Goal: Transaction & Acquisition: Purchase product/service

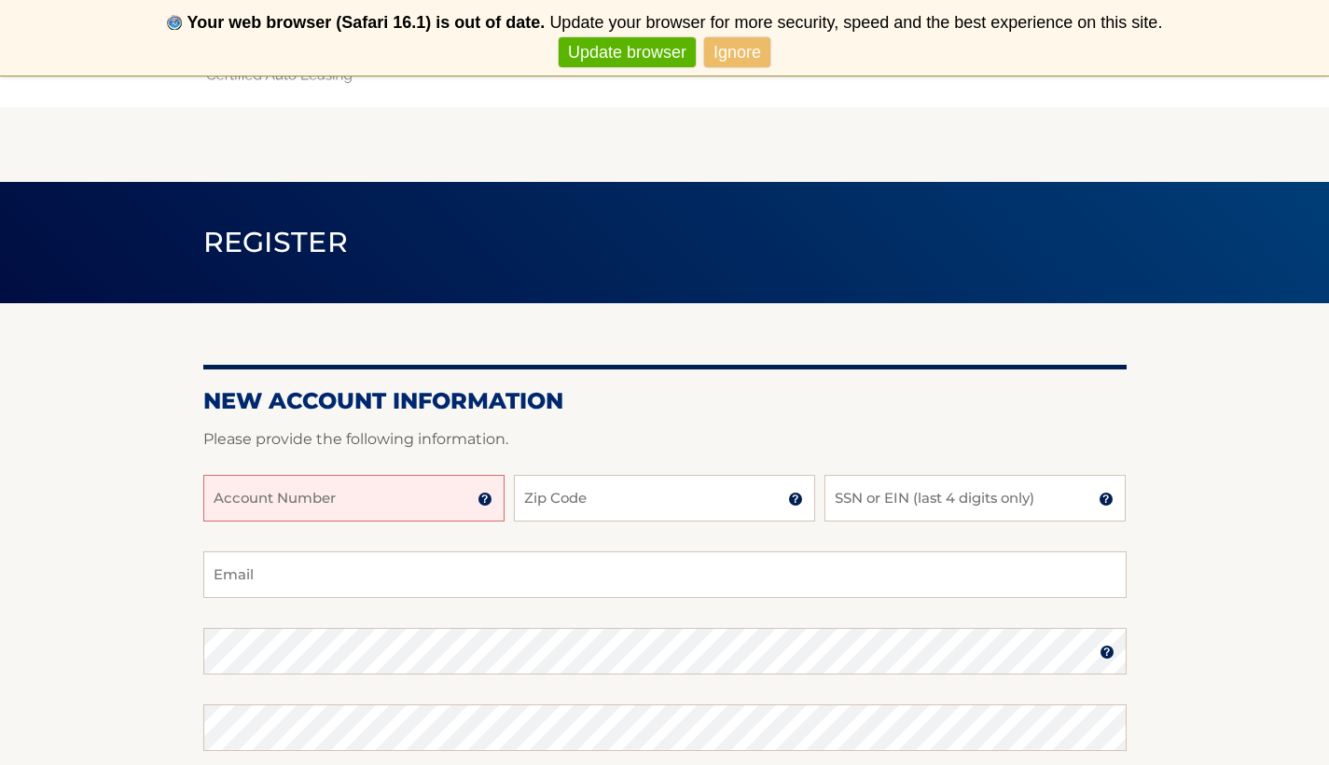
click at [374, 501] on input "Account Number" at bounding box center [353, 498] width 301 height 47
type input "44455999267"
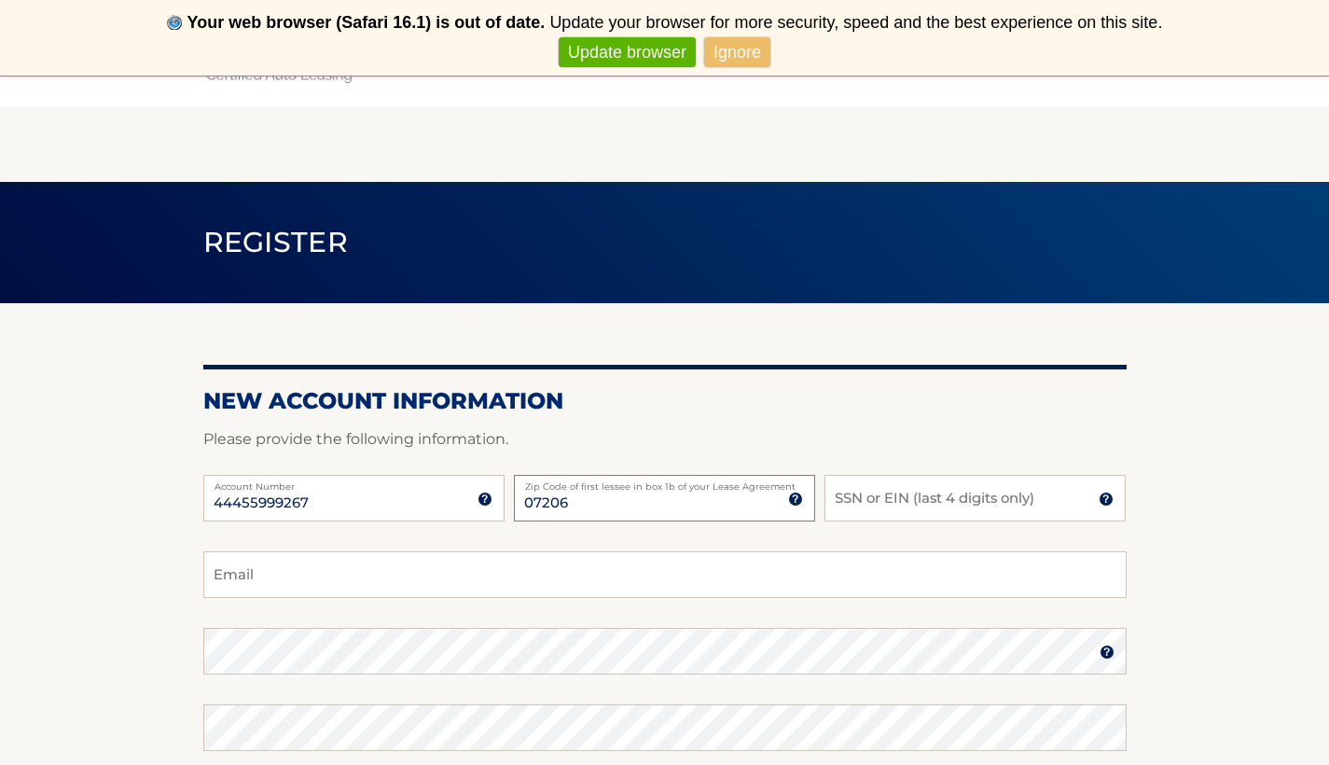
type input "07206"
type input "0"
type input "3759"
click at [370, 573] on input "Email" at bounding box center [664, 574] width 923 height 47
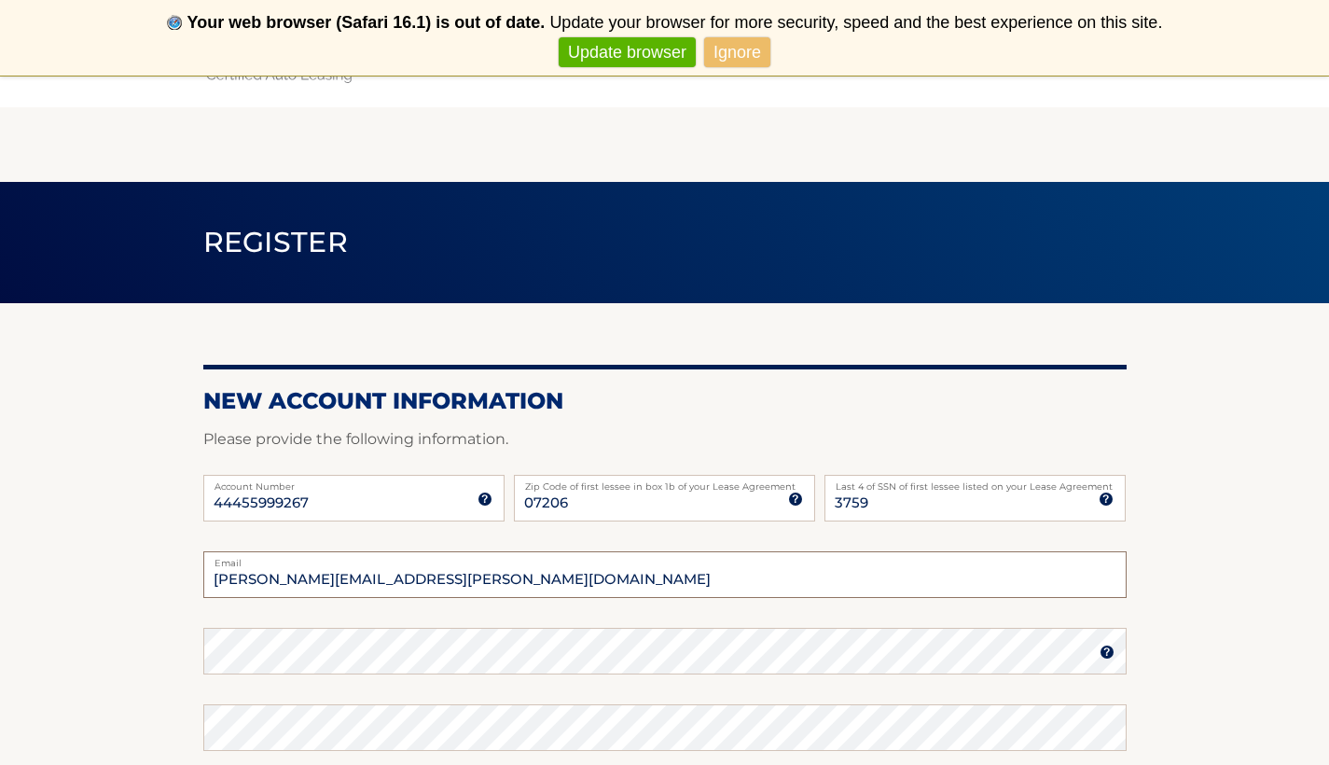
type input "greggory.theogene@gmail.com"
click at [0, 585] on section "New Account Information Please provide the following information. 44455999267 A…" at bounding box center [664, 667] width 1329 height 728
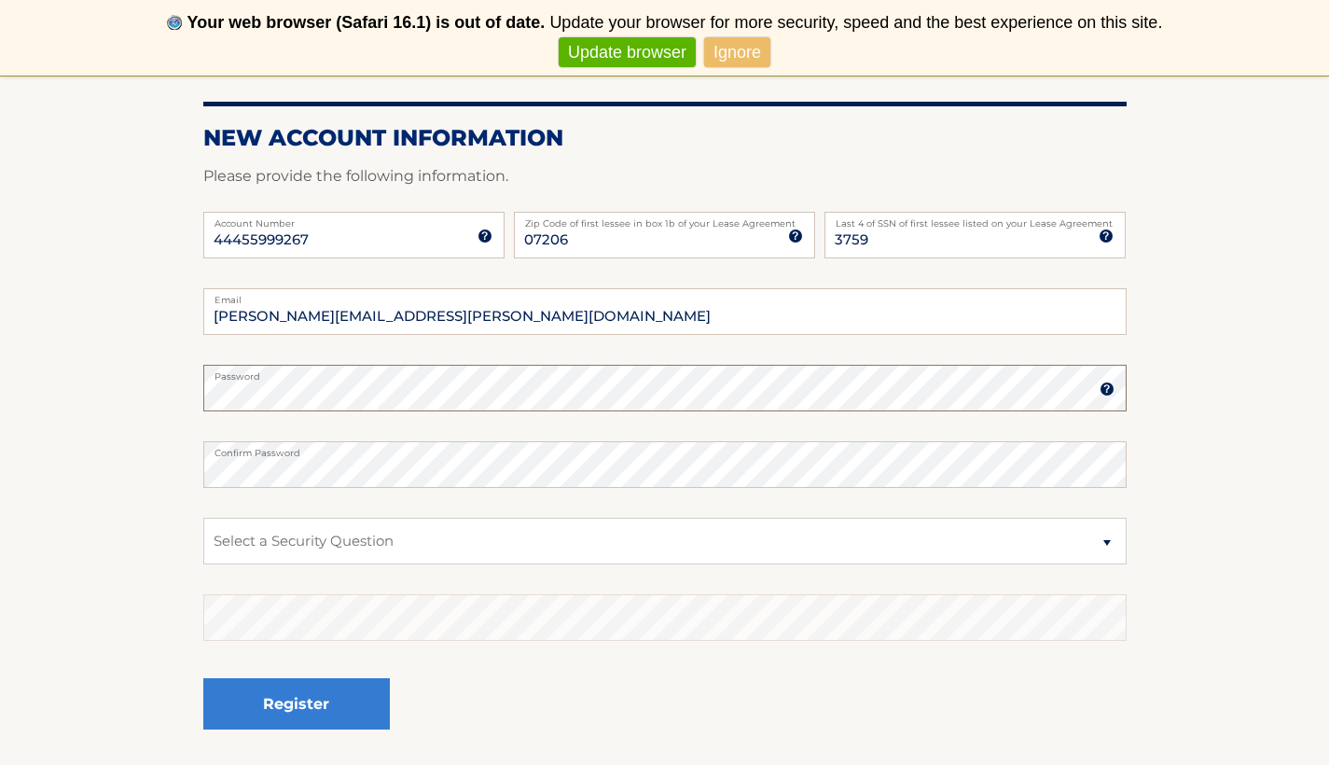
scroll to position [354, 0]
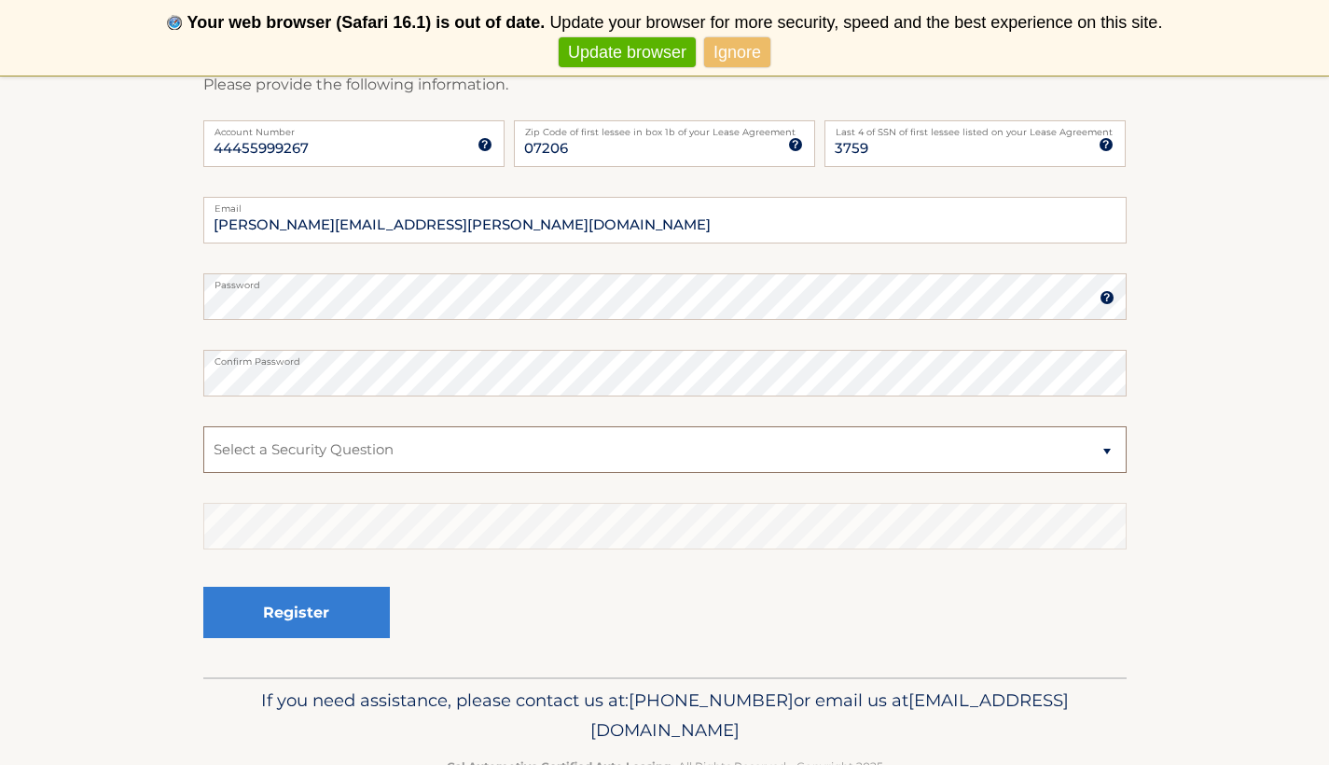
select select "2"
click at [736, 53] on link "Ignore" at bounding box center [737, 52] width 66 height 31
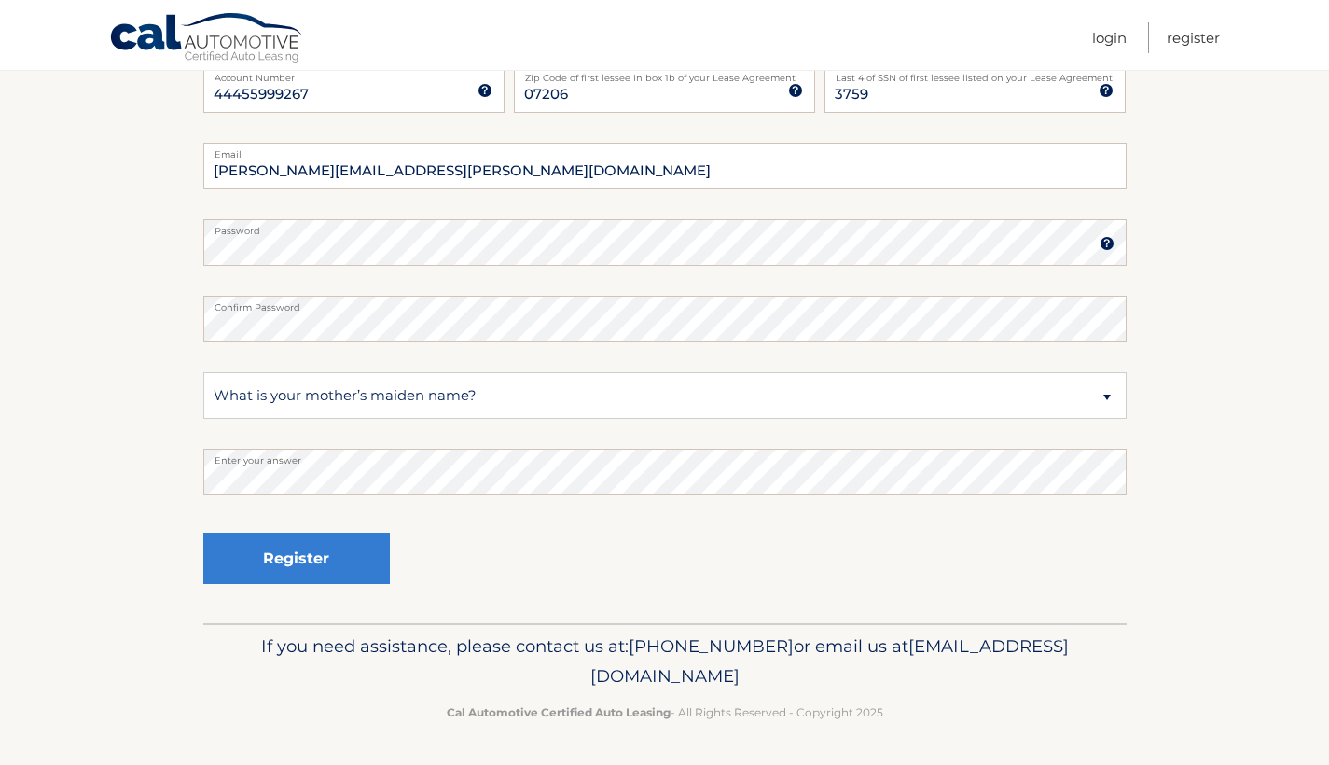
scroll to position [332, 0]
click at [634, 53] on link "Never show again" at bounding box center [664, 52] width 153 height 31
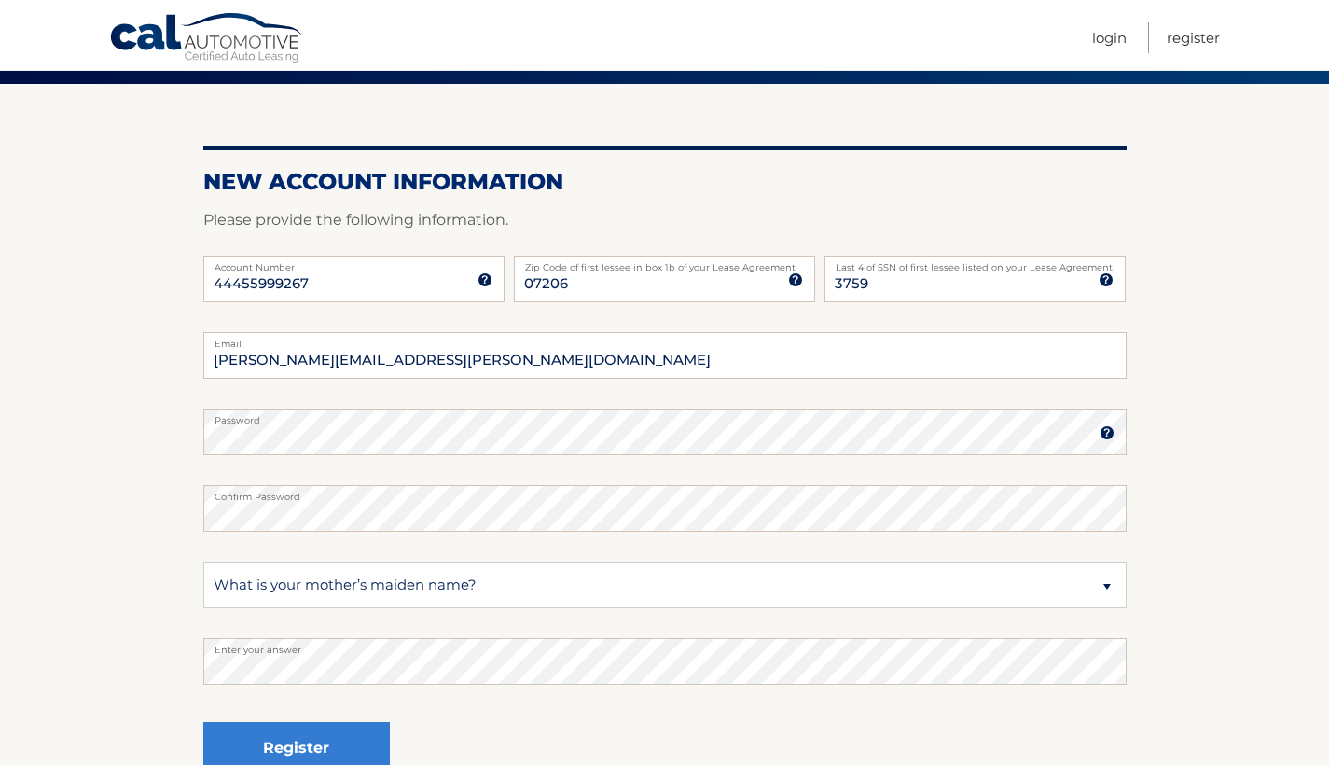
scroll to position [148, 0]
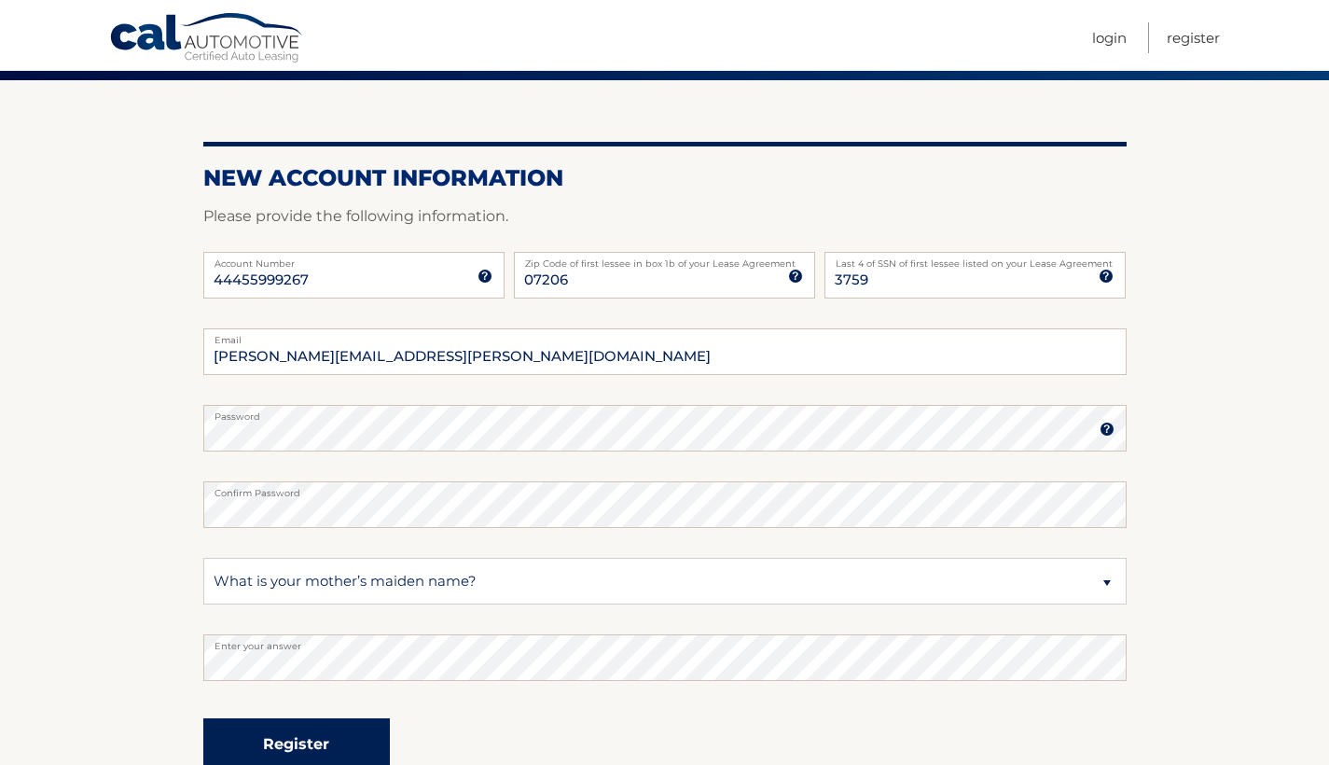
click at [279, 733] on button "Register" at bounding box center [296, 743] width 187 height 51
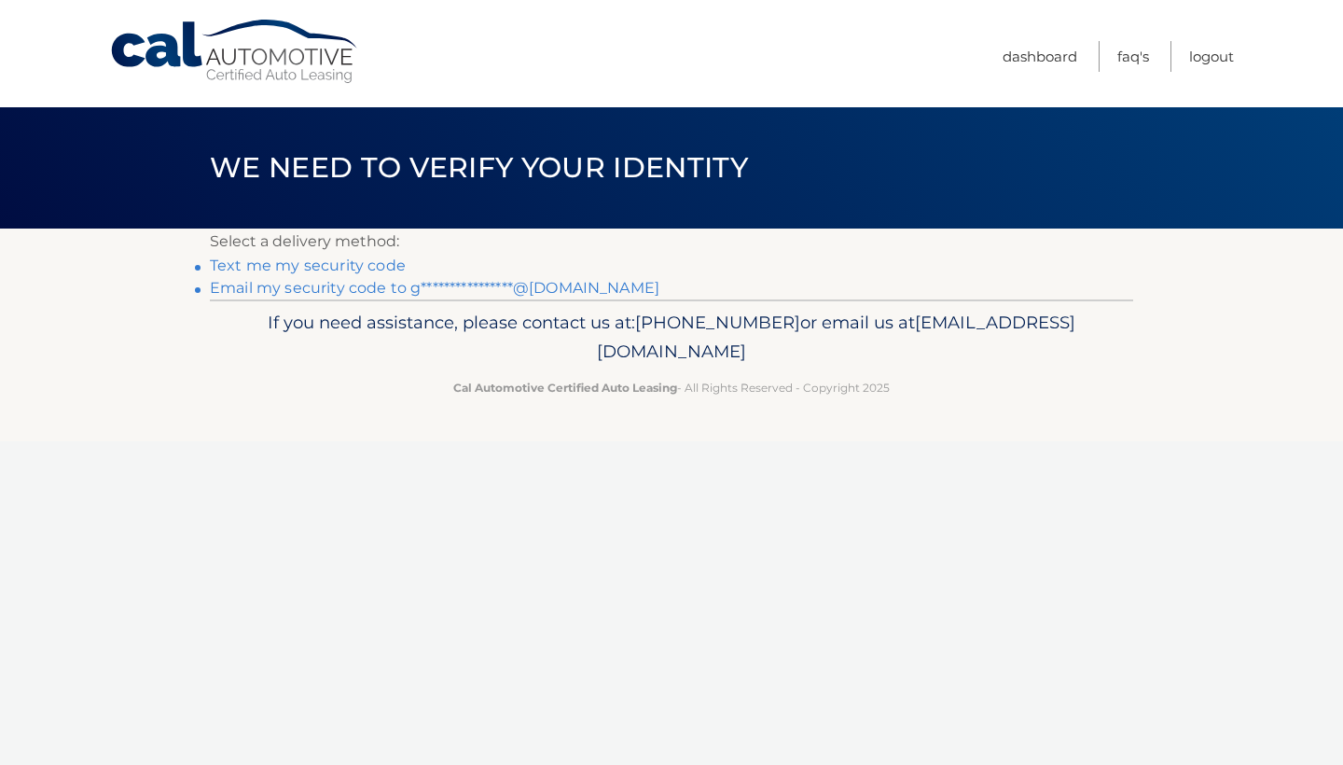
click at [310, 290] on link "**********" at bounding box center [434, 288] width 449 height 18
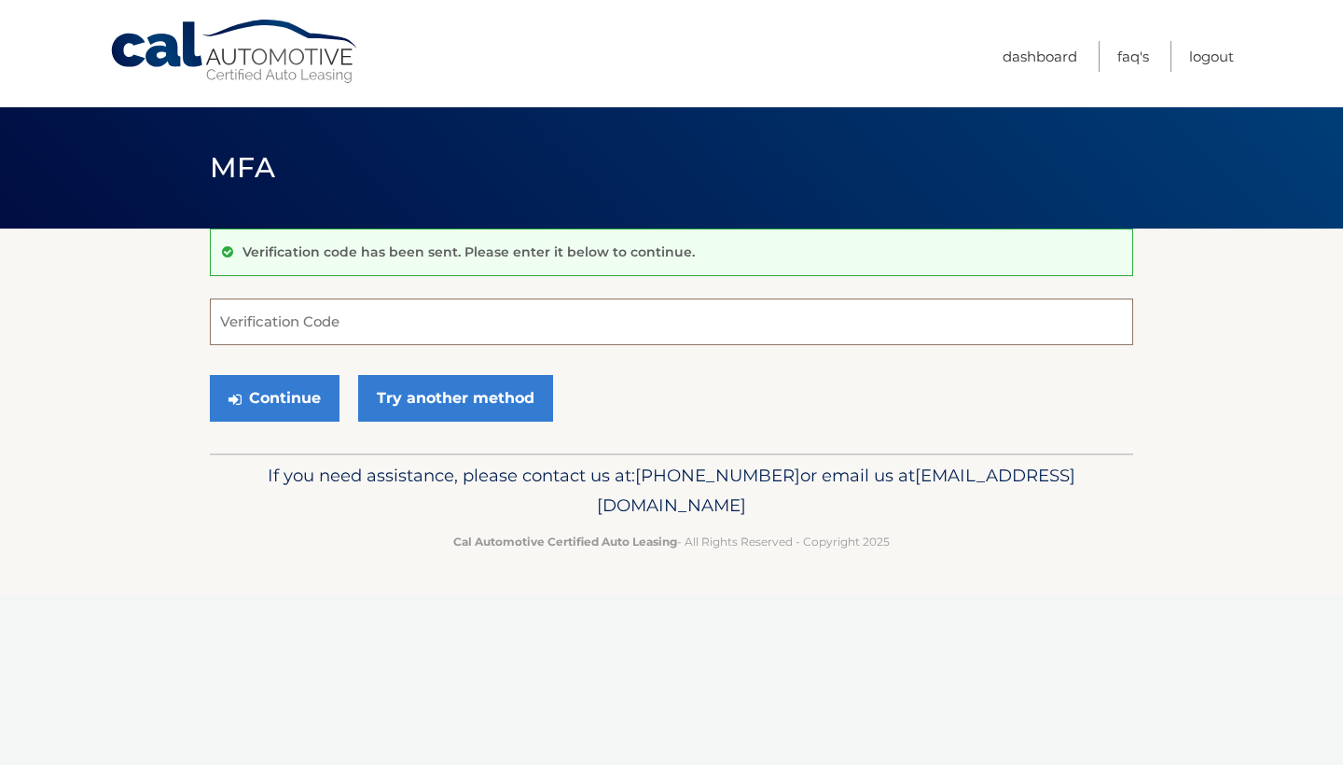
click at [316, 338] on input "Verification Code" at bounding box center [671, 321] width 923 height 47
type input "373104"
click at [271, 407] on button "Continue" at bounding box center [275, 398] width 130 height 47
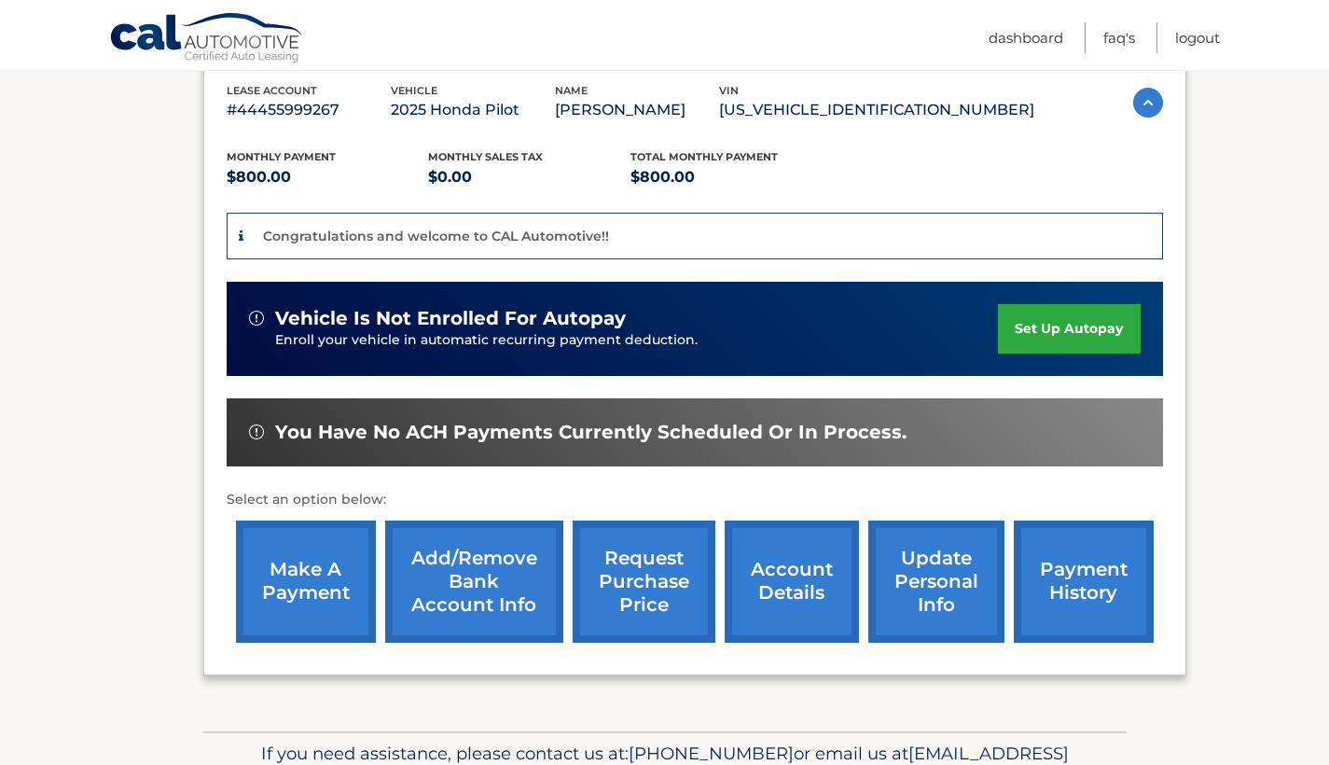
scroll to position [430, 0]
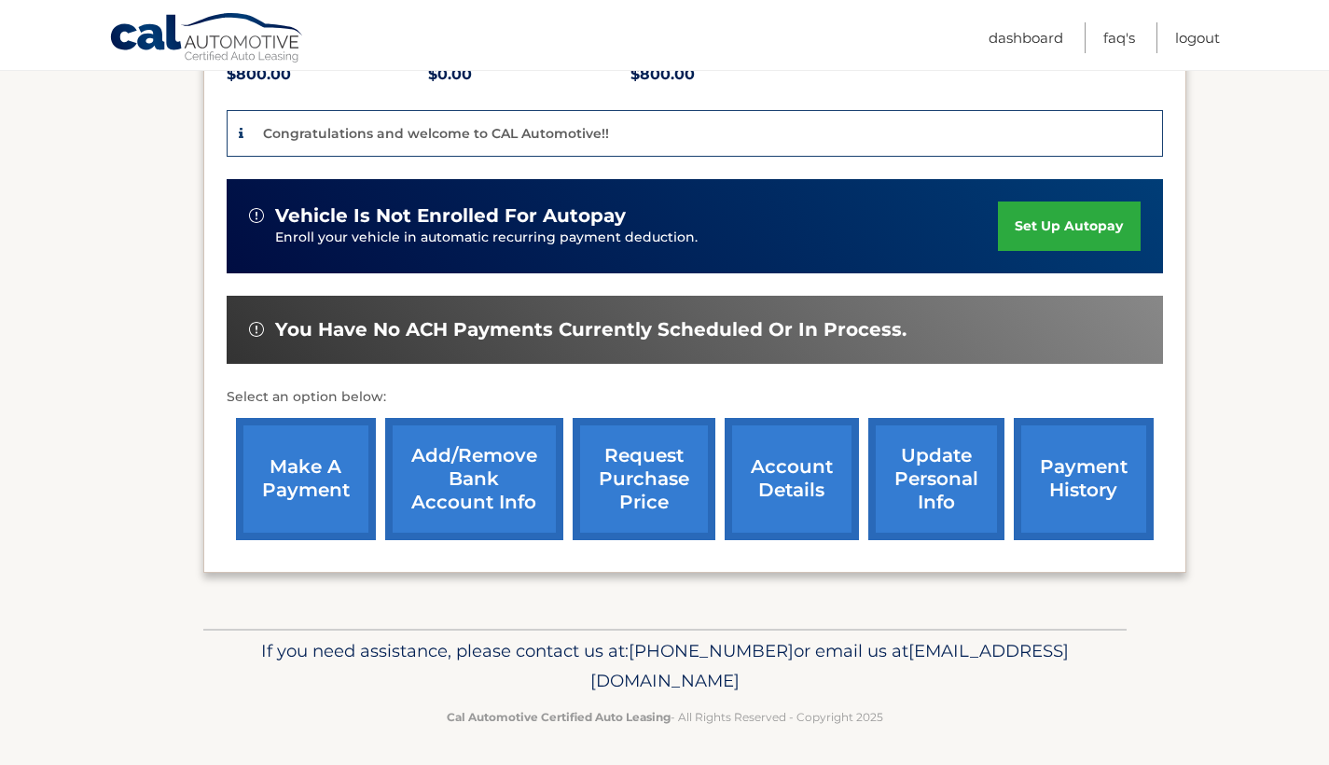
click at [334, 493] on link "make a payment" at bounding box center [306, 479] width 140 height 122
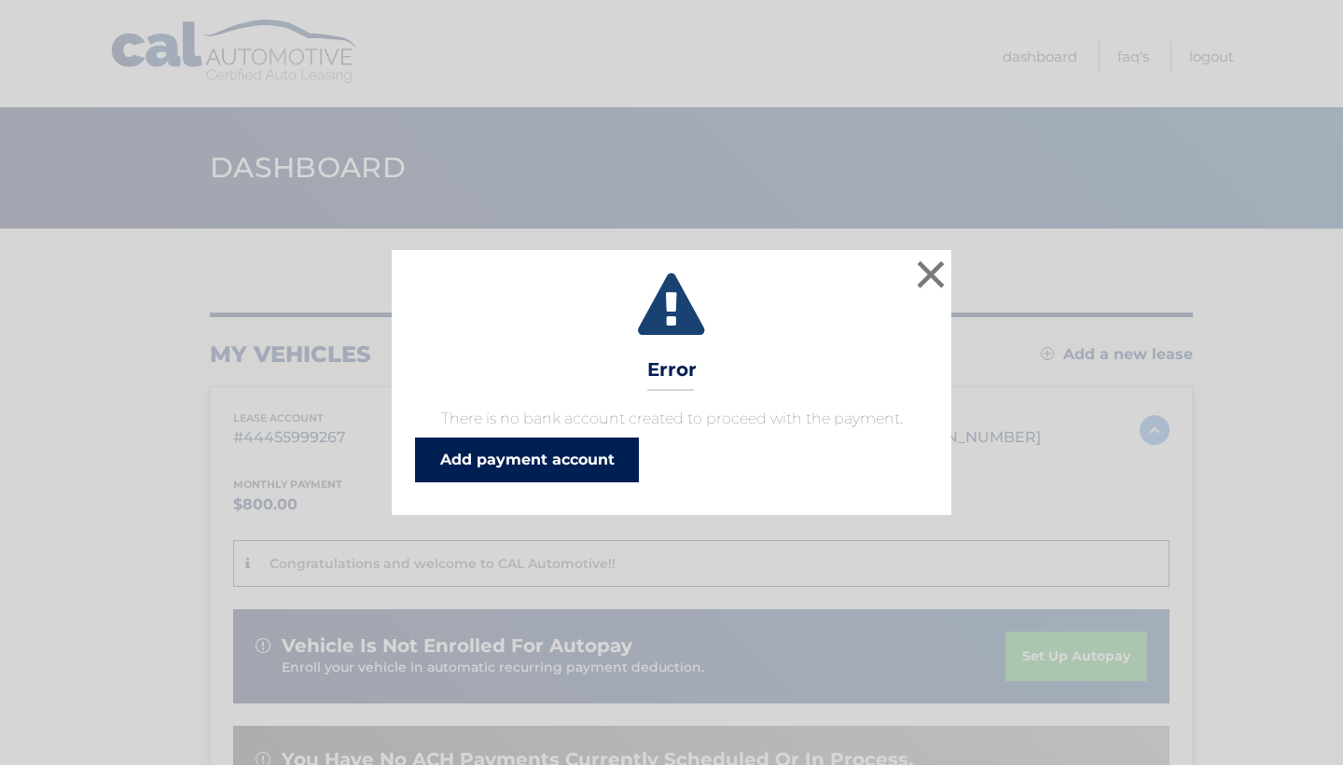
click at [529, 470] on link "Add payment account" at bounding box center [527, 459] width 224 height 45
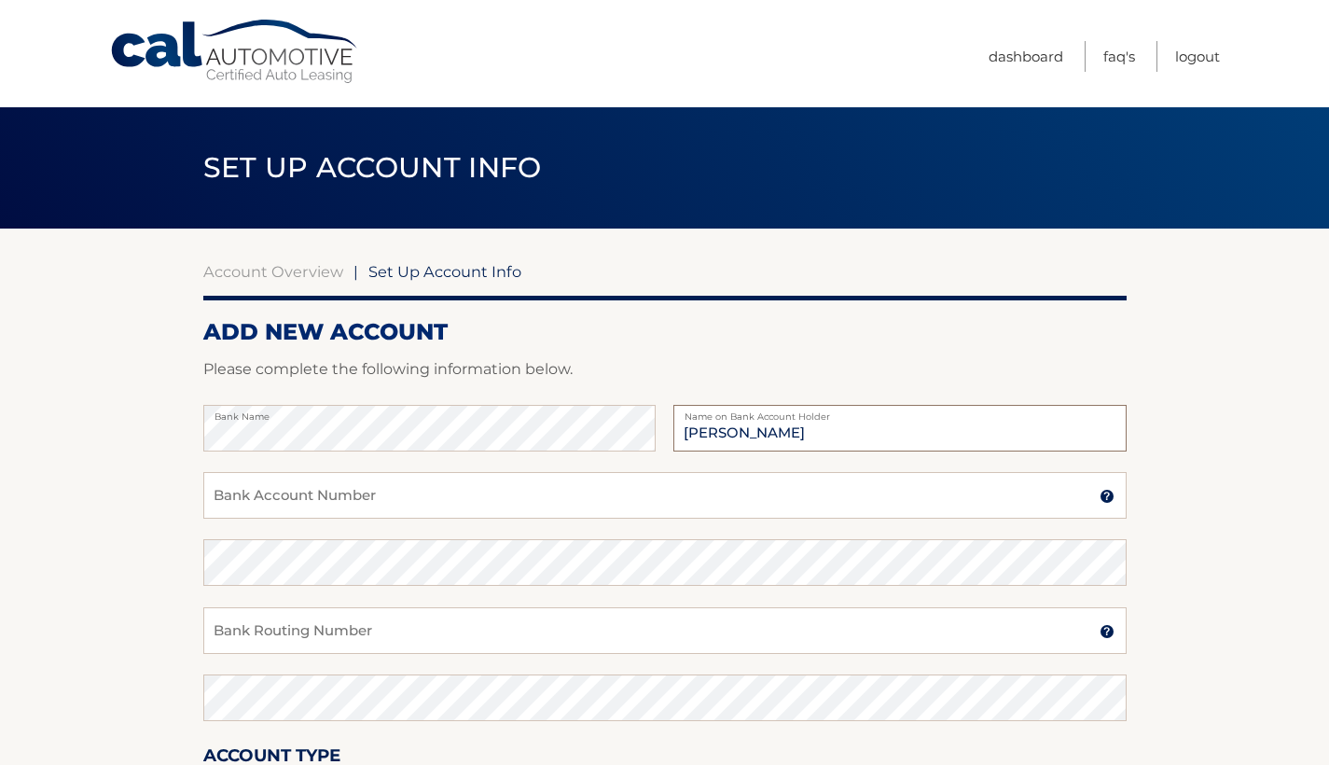
type input "Greggory Theogene"
click at [279, 513] on input "Bank Account Number" at bounding box center [664, 495] width 923 height 47
type input "658335380"
click at [357, 643] on input "Bank Routing Number" at bounding box center [664, 630] width 923 height 47
type input "021202337"
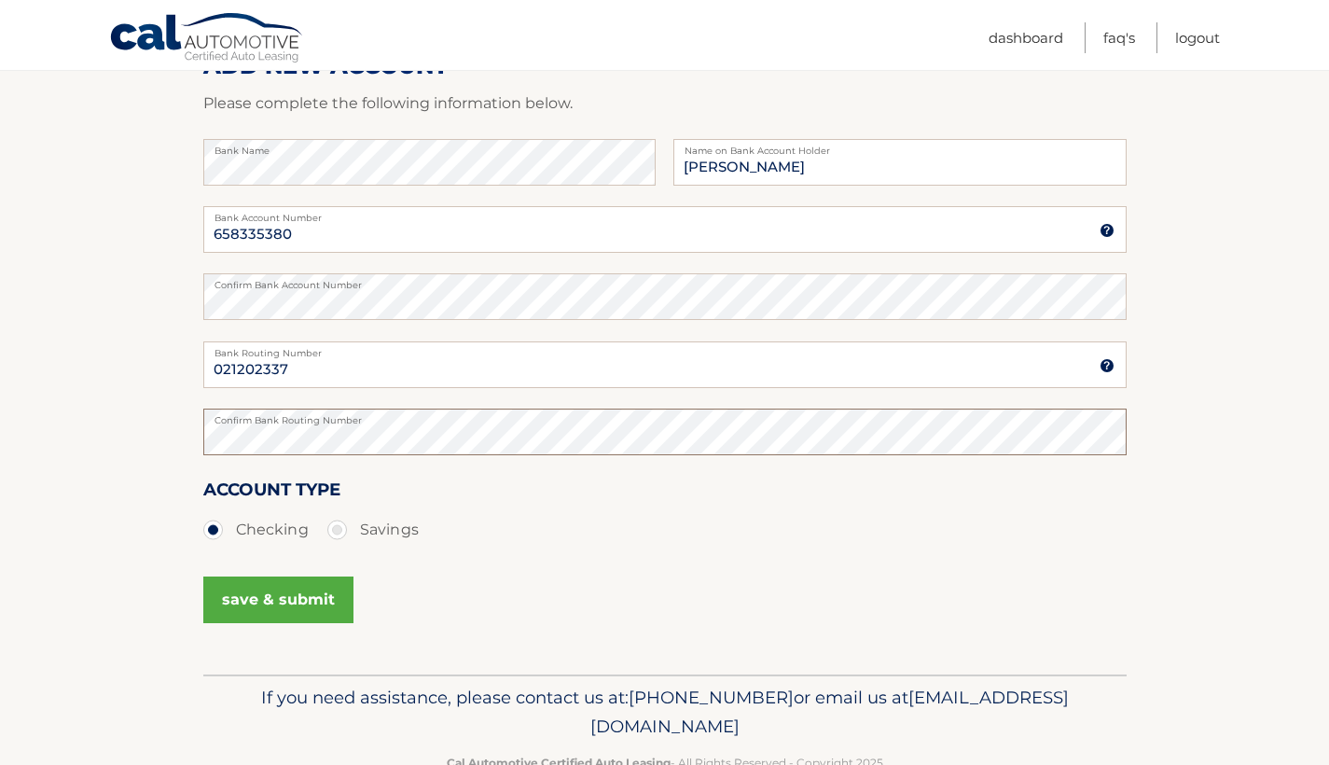
scroll to position [313, 0]
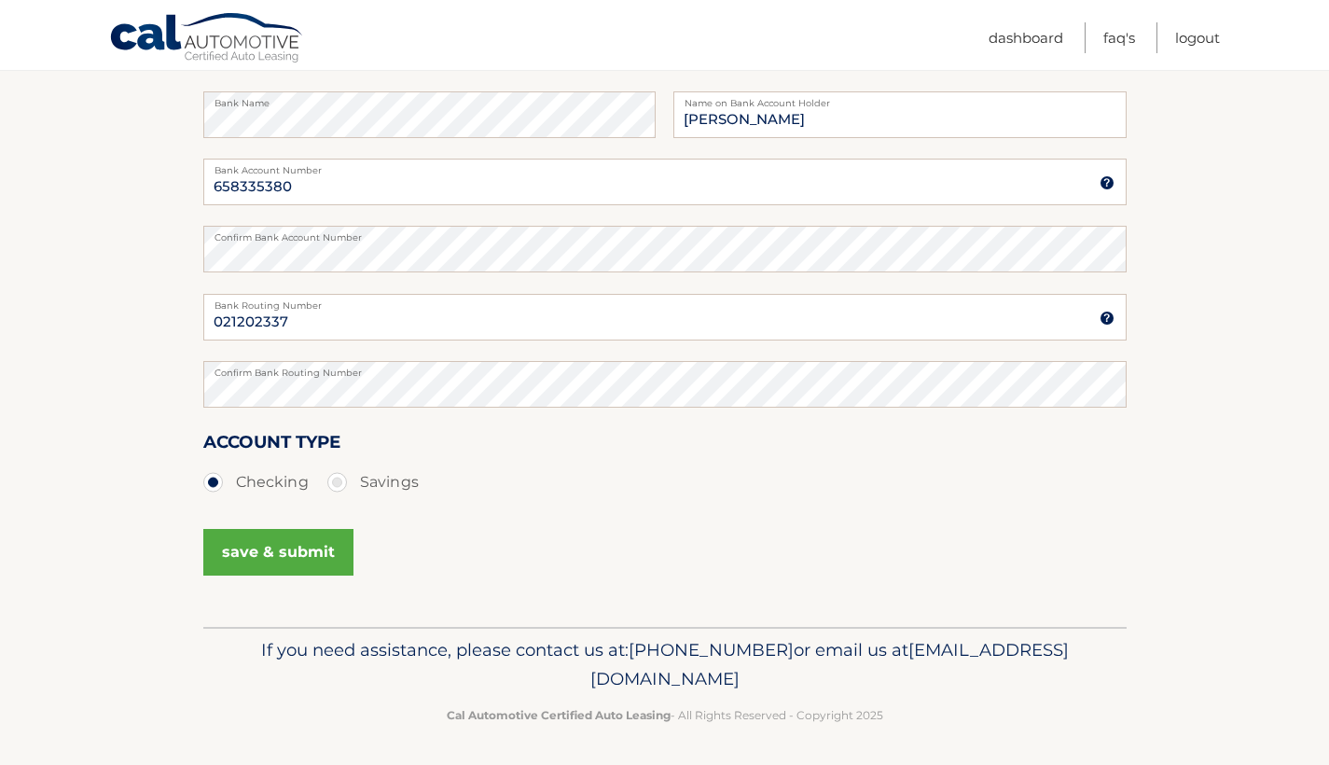
click at [290, 554] on button "save & submit" at bounding box center [278, 552] width 150 height 47
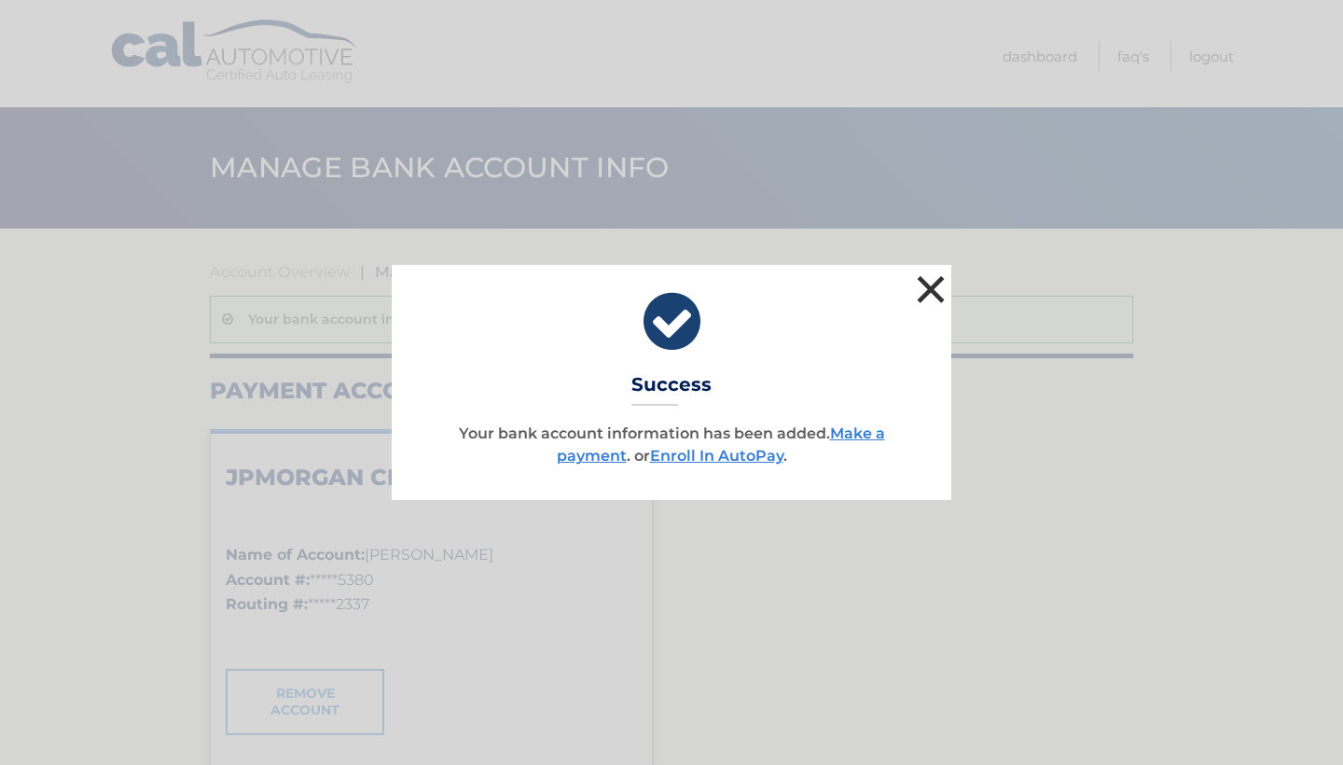
click at [933, 277] on button "×" at bounding box center [930, 288] width 37 height 37
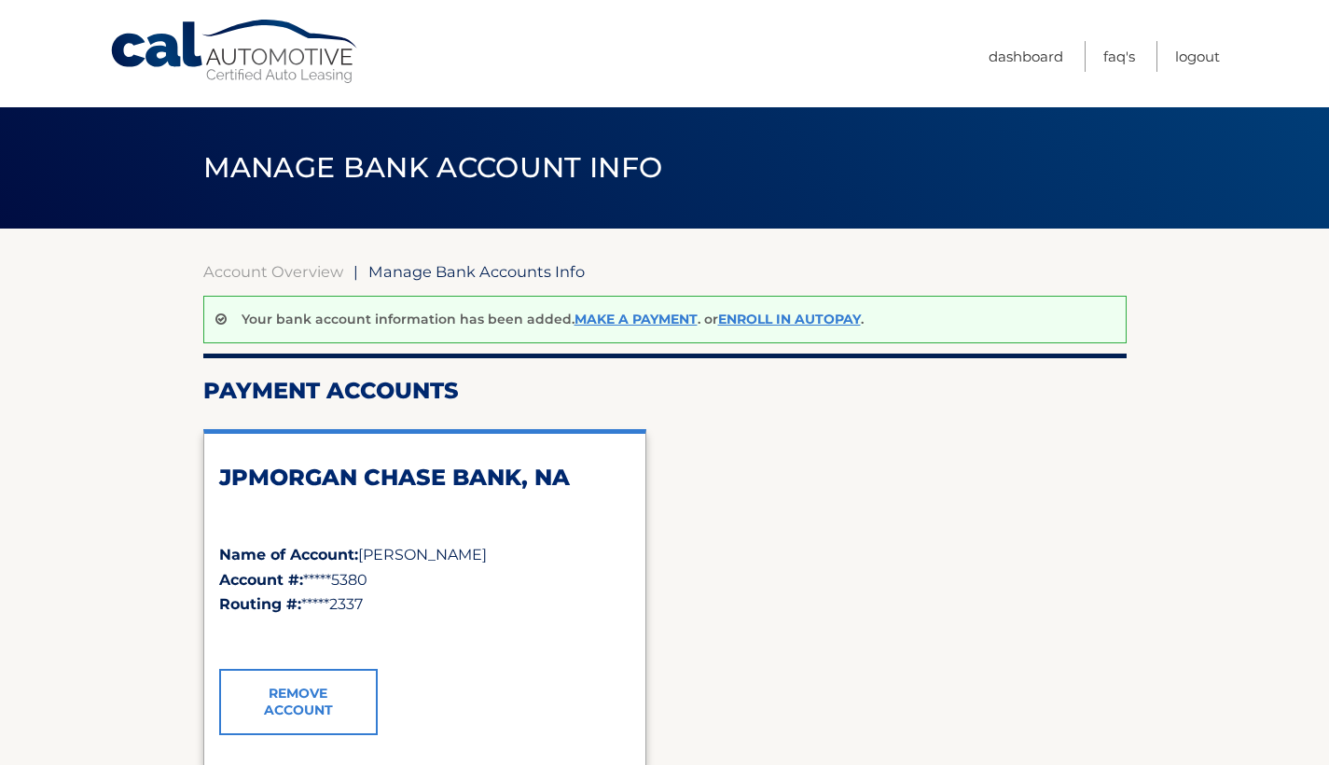
click at [951, 580] on div "JPMORGAN CHASE BANK, NA Name of Account: [PERSON_NAME] Account #: *****5380 Rou…" at bounding box center [664, 597] width 923 height 366
click at [1016, 69] on link "Dashboard" at bounding box center [1026, 56] width 75 height 31
click at [1014, 58] on link "Dashboard" at bounding box center [1026, 56] width 75 height 31
click at [1015, 52] on link "Dashboard" at bounding box center [1026, 56] width 75 height 31
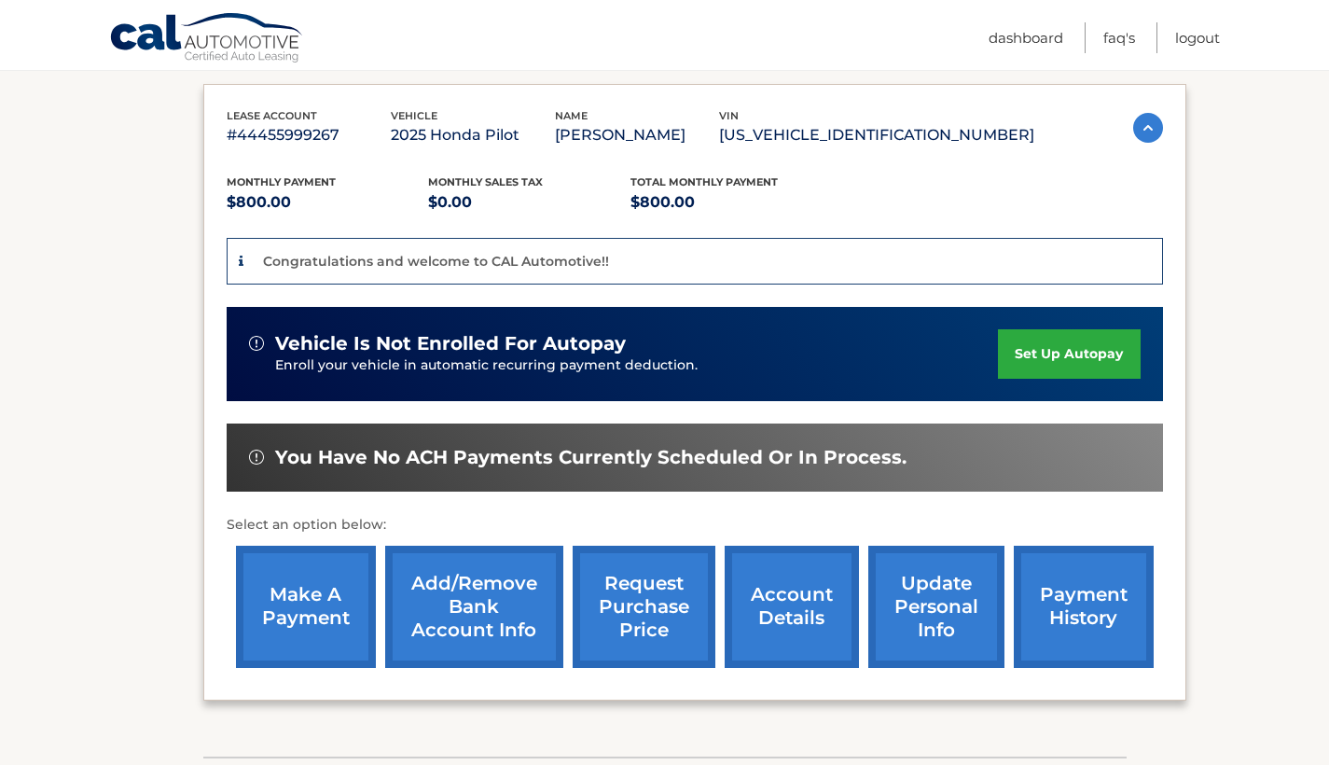
scroll to position [342, 0]
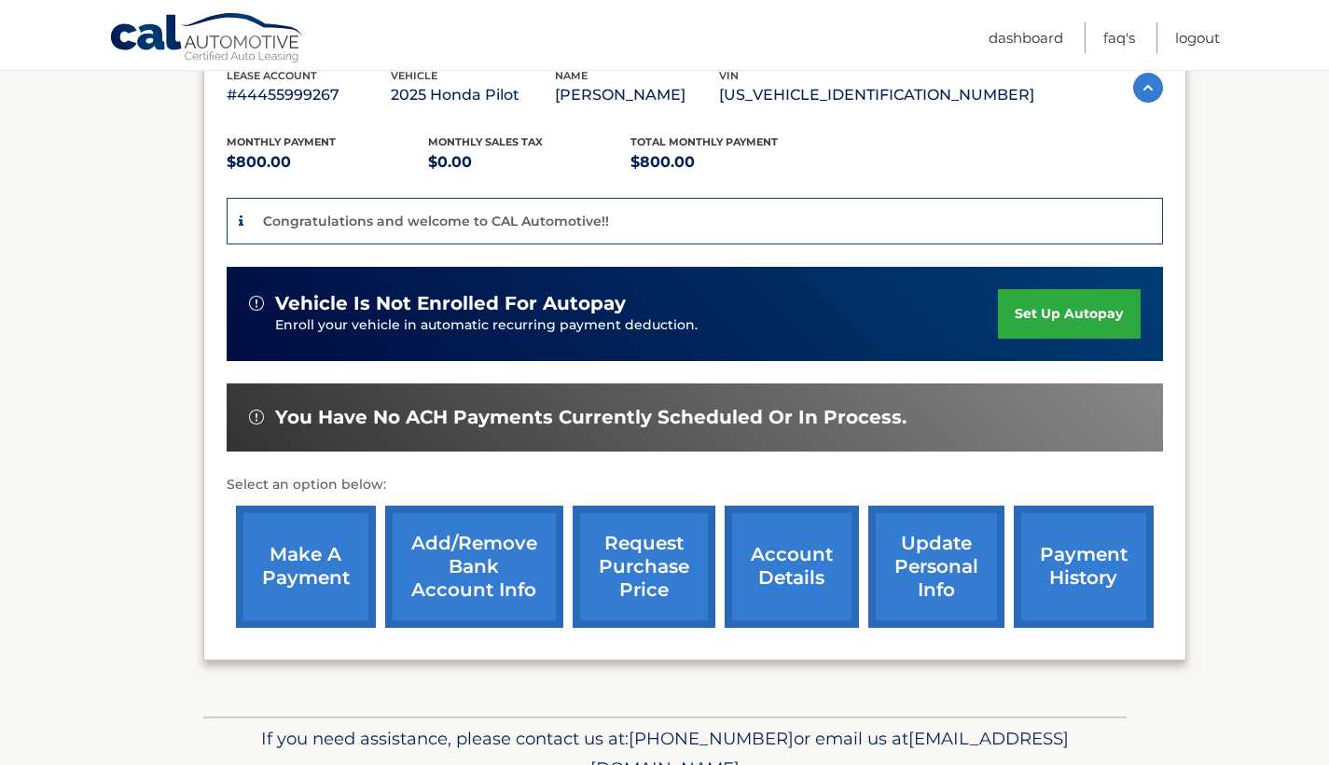
click at [314, 551] on link "make a payment" at bounding box center [306, 566] width 140 height 122
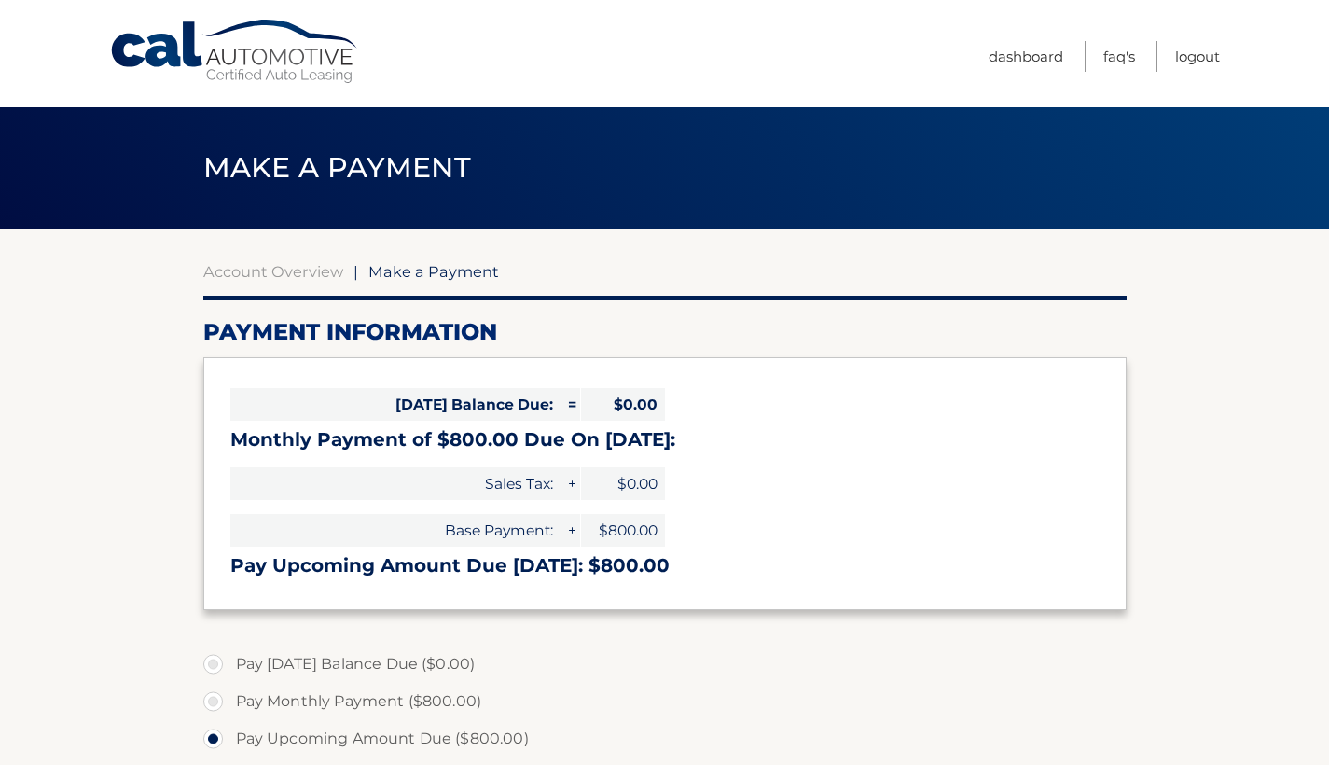
select select "YzY0MjNkZjgtMTBiMi00MmUxLTg1OTYtOGE5MWE4YjlkYzBh"
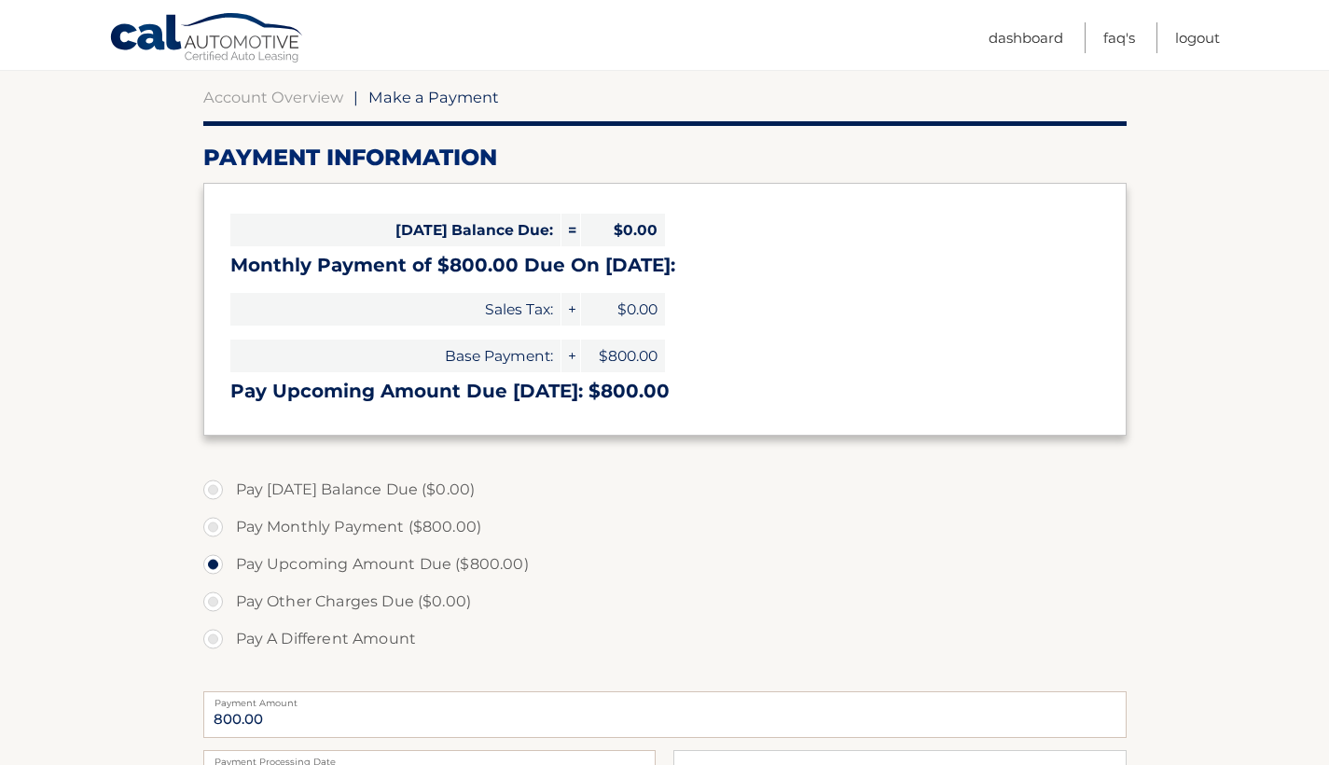
scroll to position [275, 0]
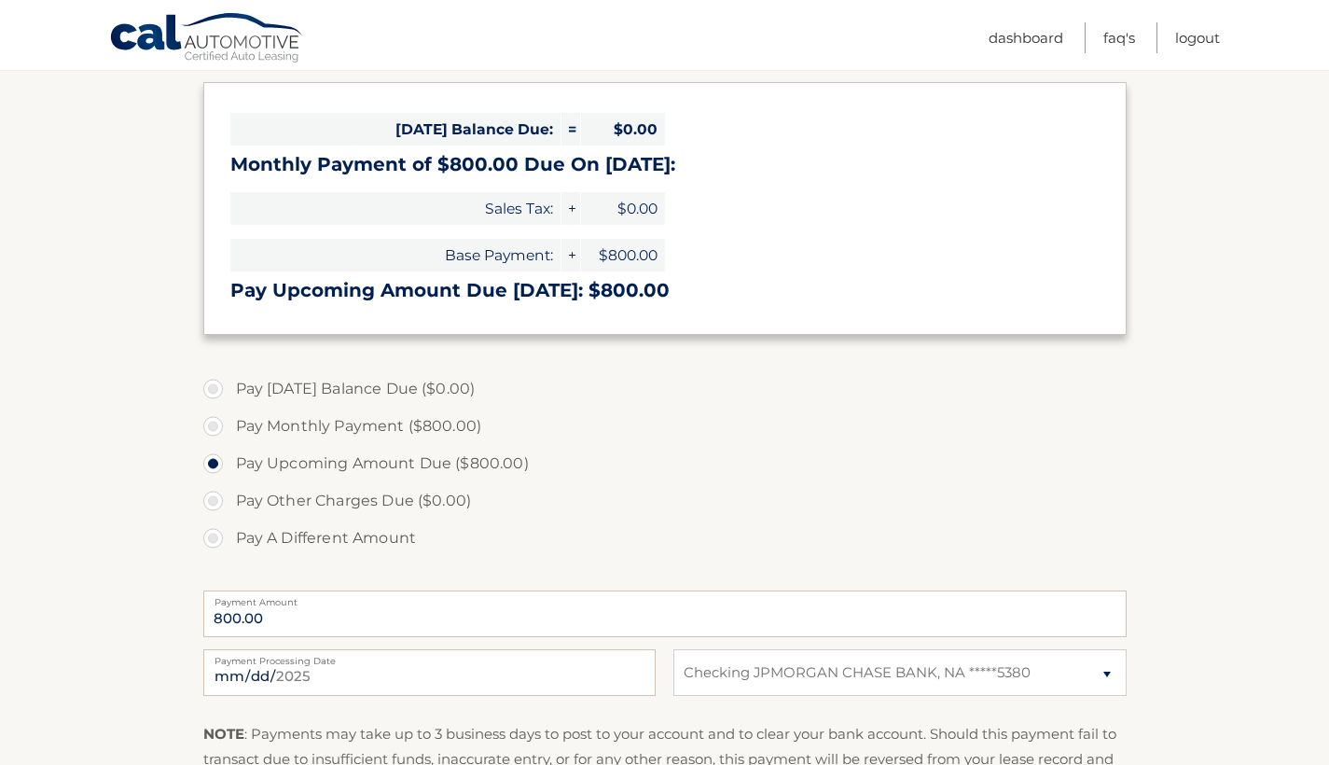
click at [212, 422] on label "Pay Monthly Payment ($800.00)" at bounding box center [664, 426] width 923 height 37
click at [212, 422] on input "Pay Monthly Payment ($800.00)" at bounding box center [220, 423] width 19 height 30
radio input "true"
click at [214, 461] on label "Pay Upcoming Amount Due ($800.00)" at bounding box center [664, 463] width 923 height 37
click at [214, 461] on input "Pay Upcoming Amount Due ($800.00)" at bounding box center [220, 460] width 19 height 30
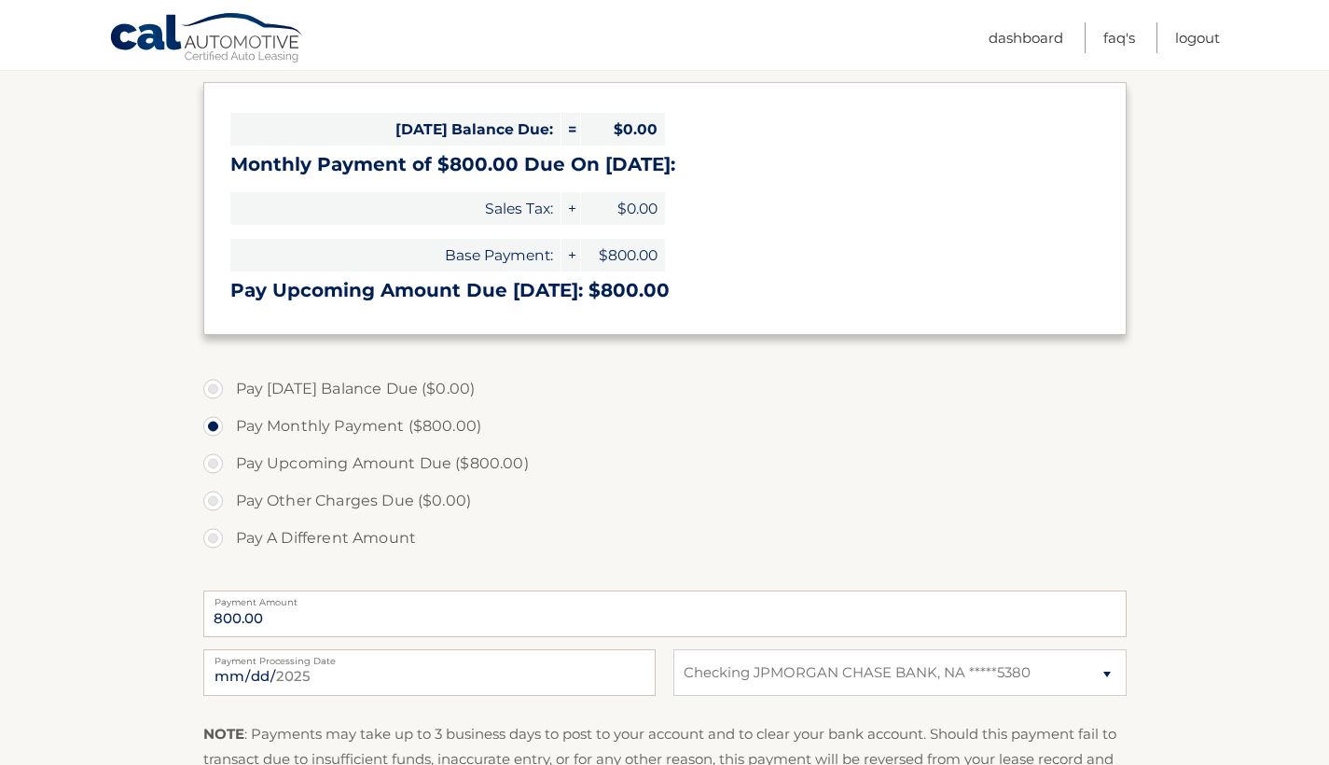
radio input "true"
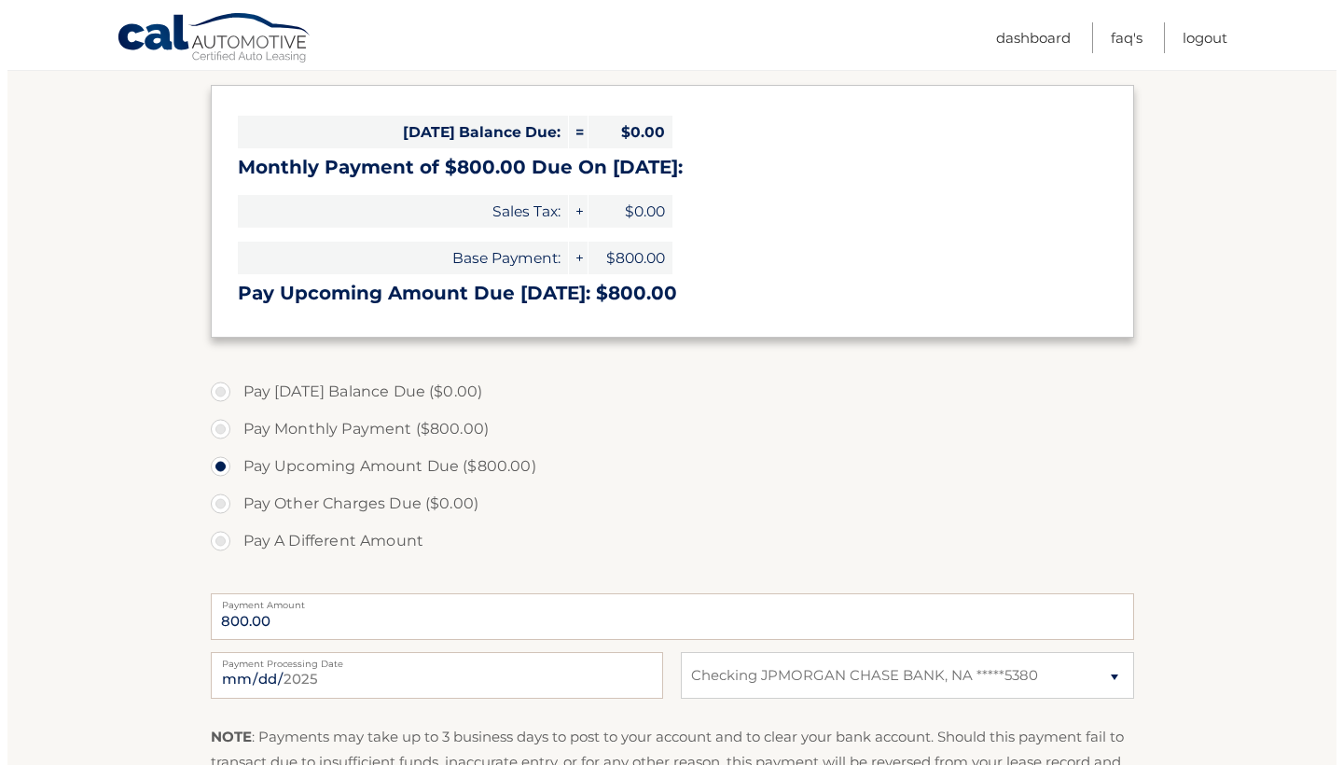
scroll to position [562, 0]
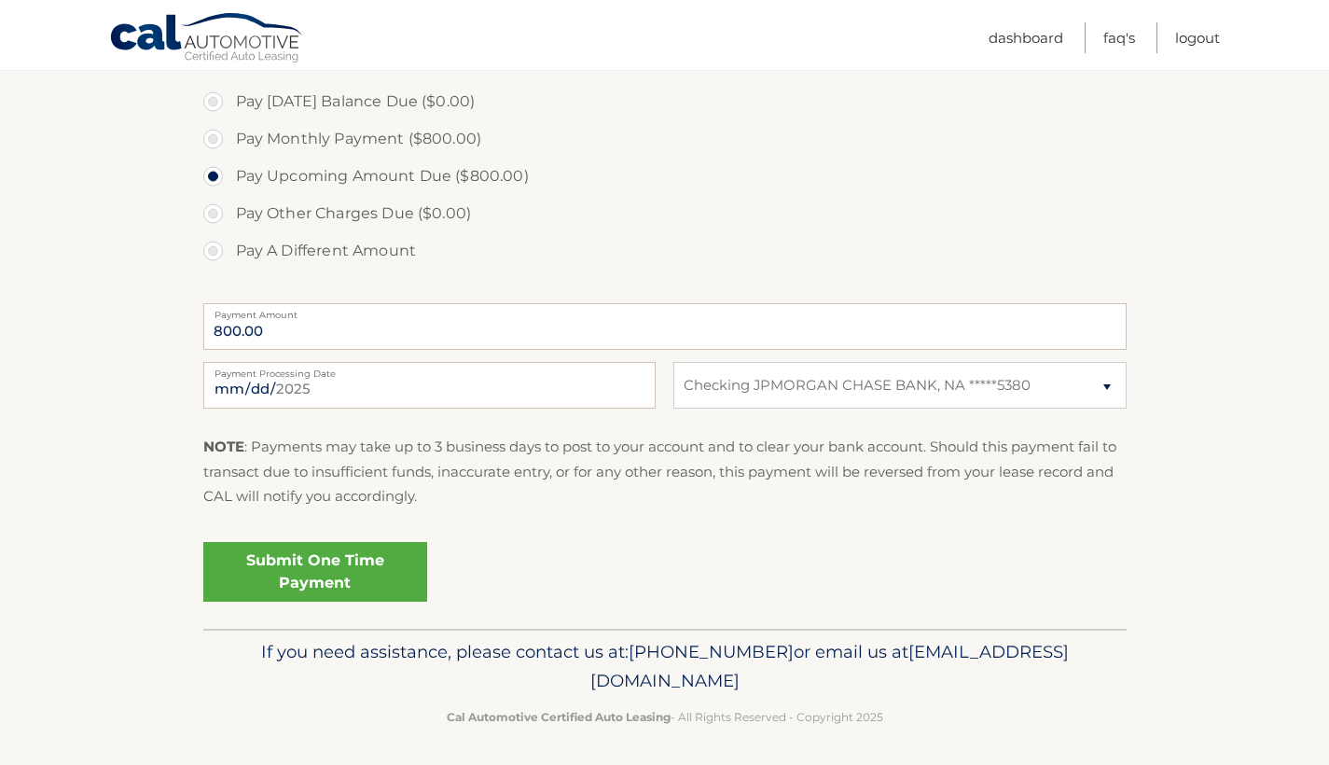
click at [304, 564] on link "Submit One Time Payment" at bounding box center [315, 572] width 224 height 60
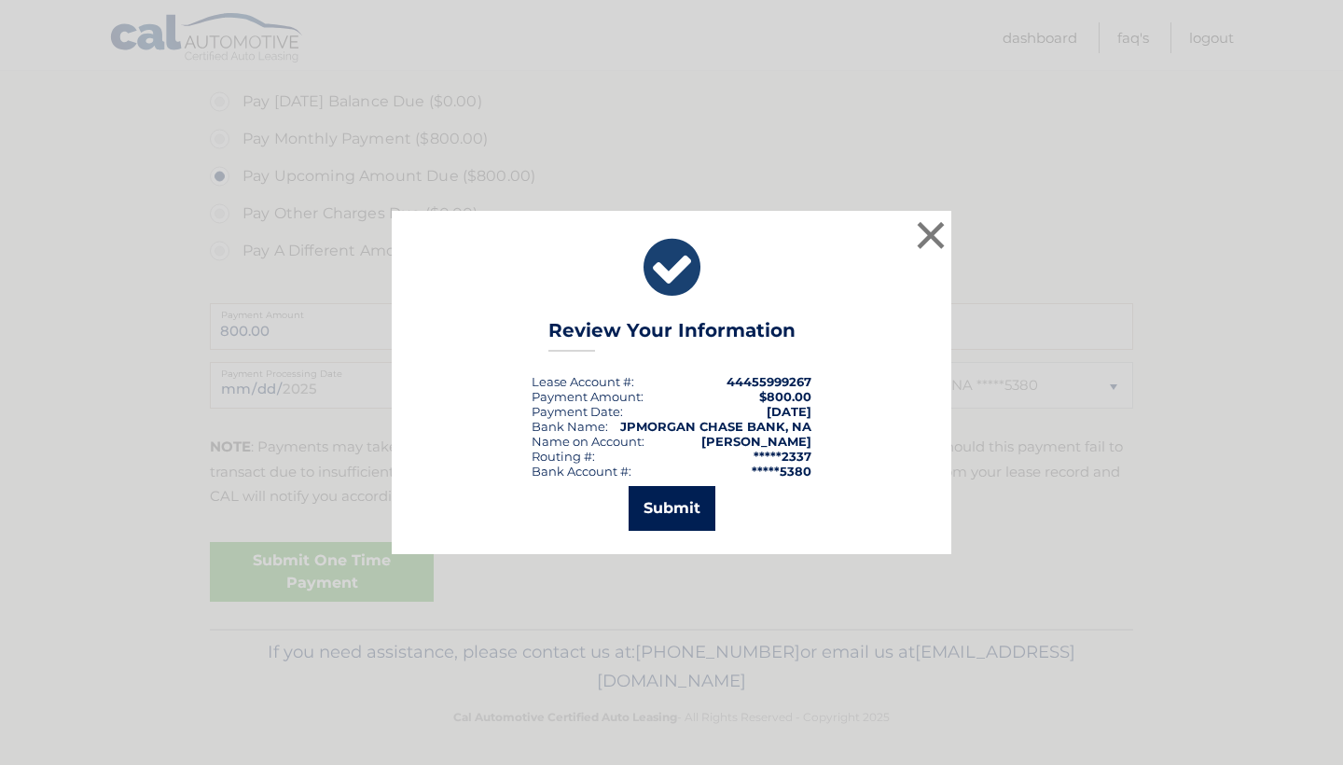
click at [666, 511] on button "Submit" at bounding box center [672, 508] width 87 height 45
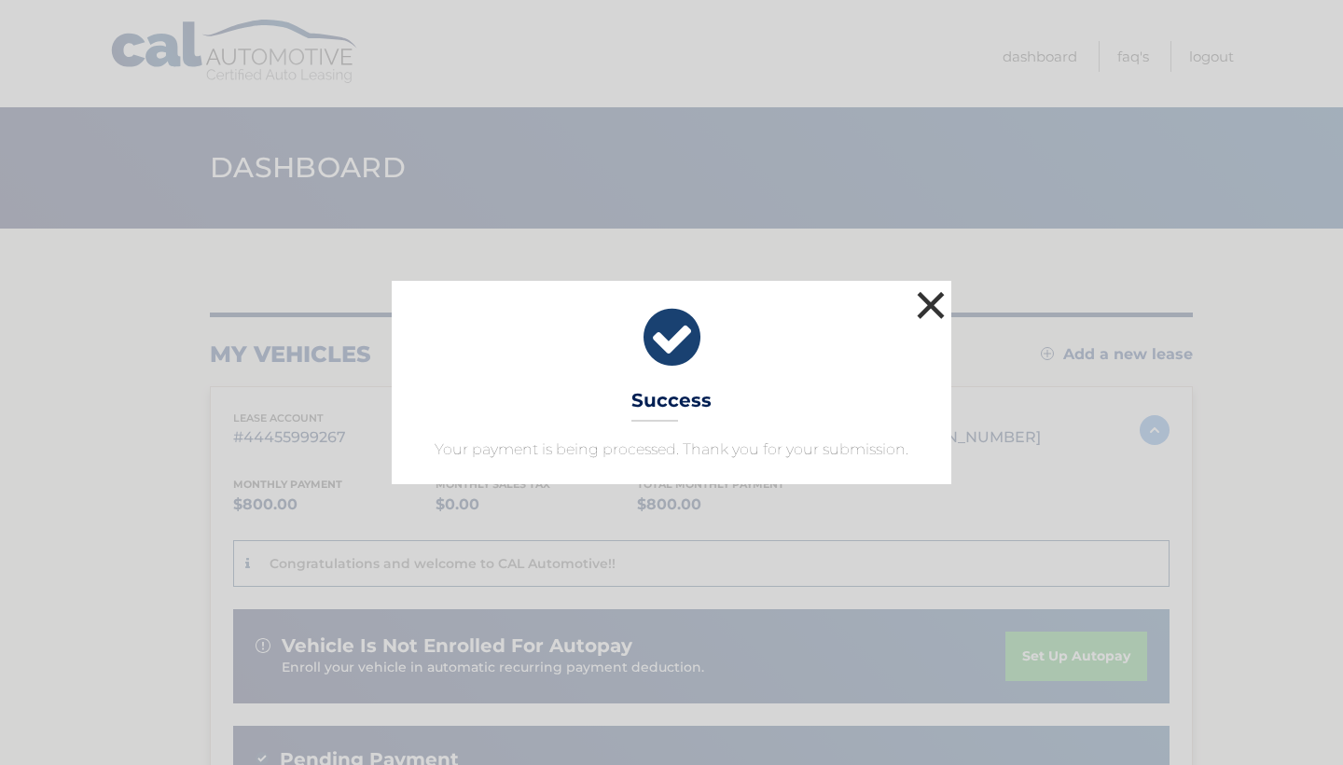
click at [936, 302] on button "×" at bounding box center [930, 304] width 37 height 37
